Goal: Information Seeking & Learning: Learn about a topic

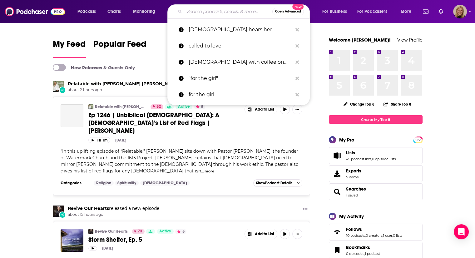
click at [210, 12] on input "Search podcasts, credits, & more..." at bounding box center [229, 12] width 88 height 10
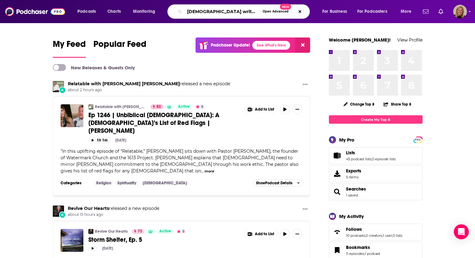
type input "[DEMOGRAPHIC_DATA] writer"
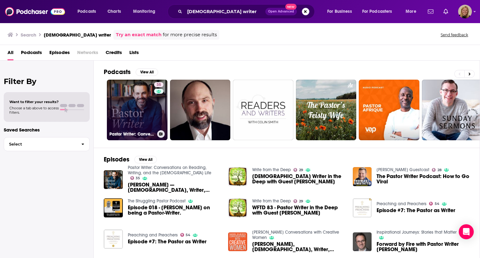
click at [127, 109] on link "35 [DEMOGRAPHIC_DATA] Writer: Conversations on Reading, Writing, and the [DEMOG…" at bounding box center [137, 110] width 61 height 61
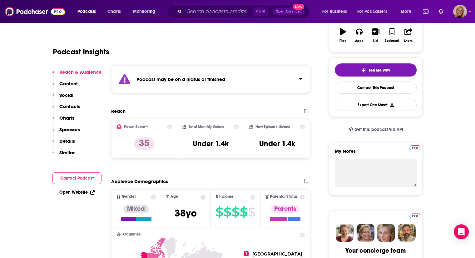
scroll to position [62, 0]
